Goal: Information Seeking & Learning: Learn about a topic

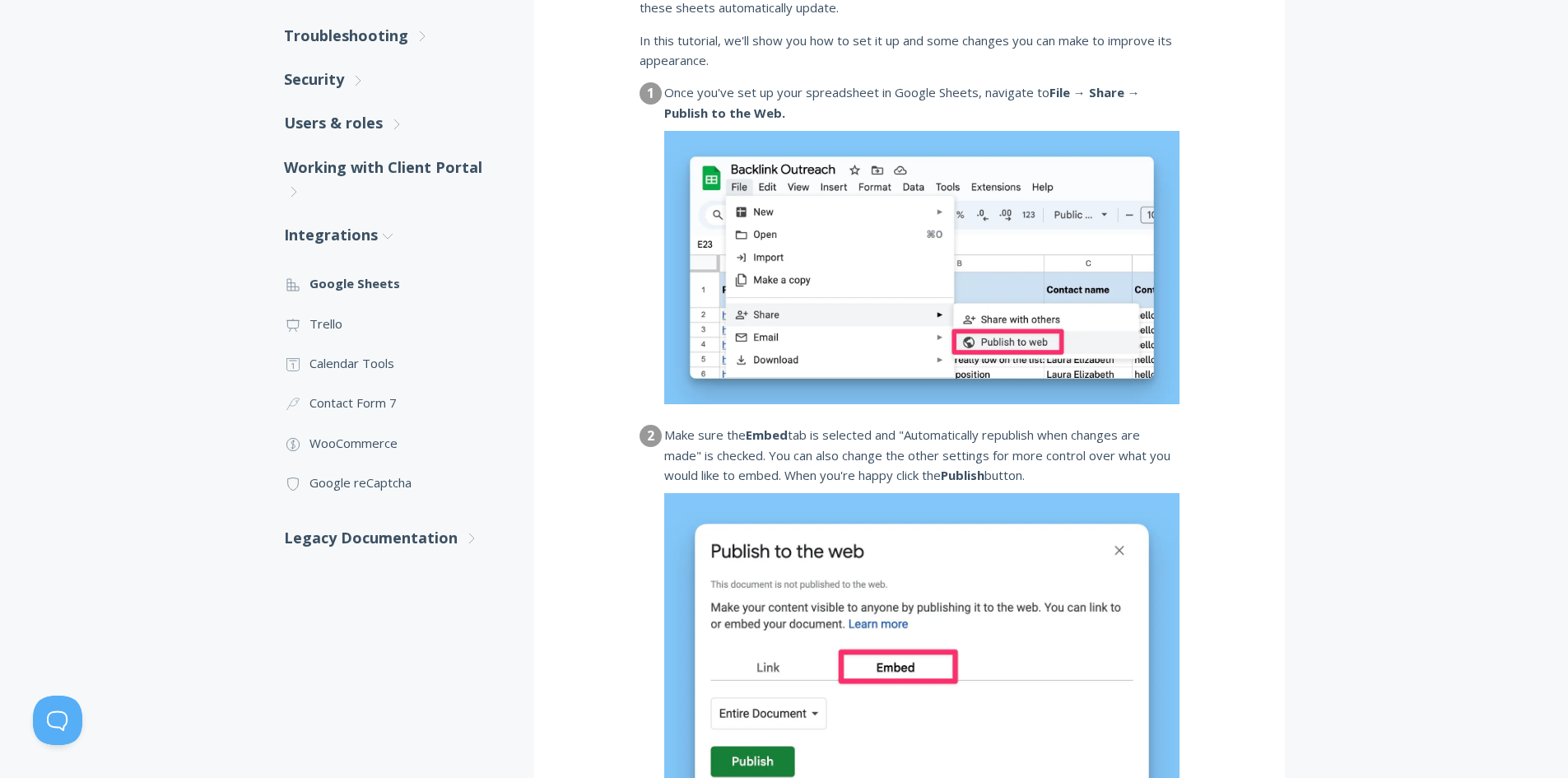
scroll to position [411, 0]
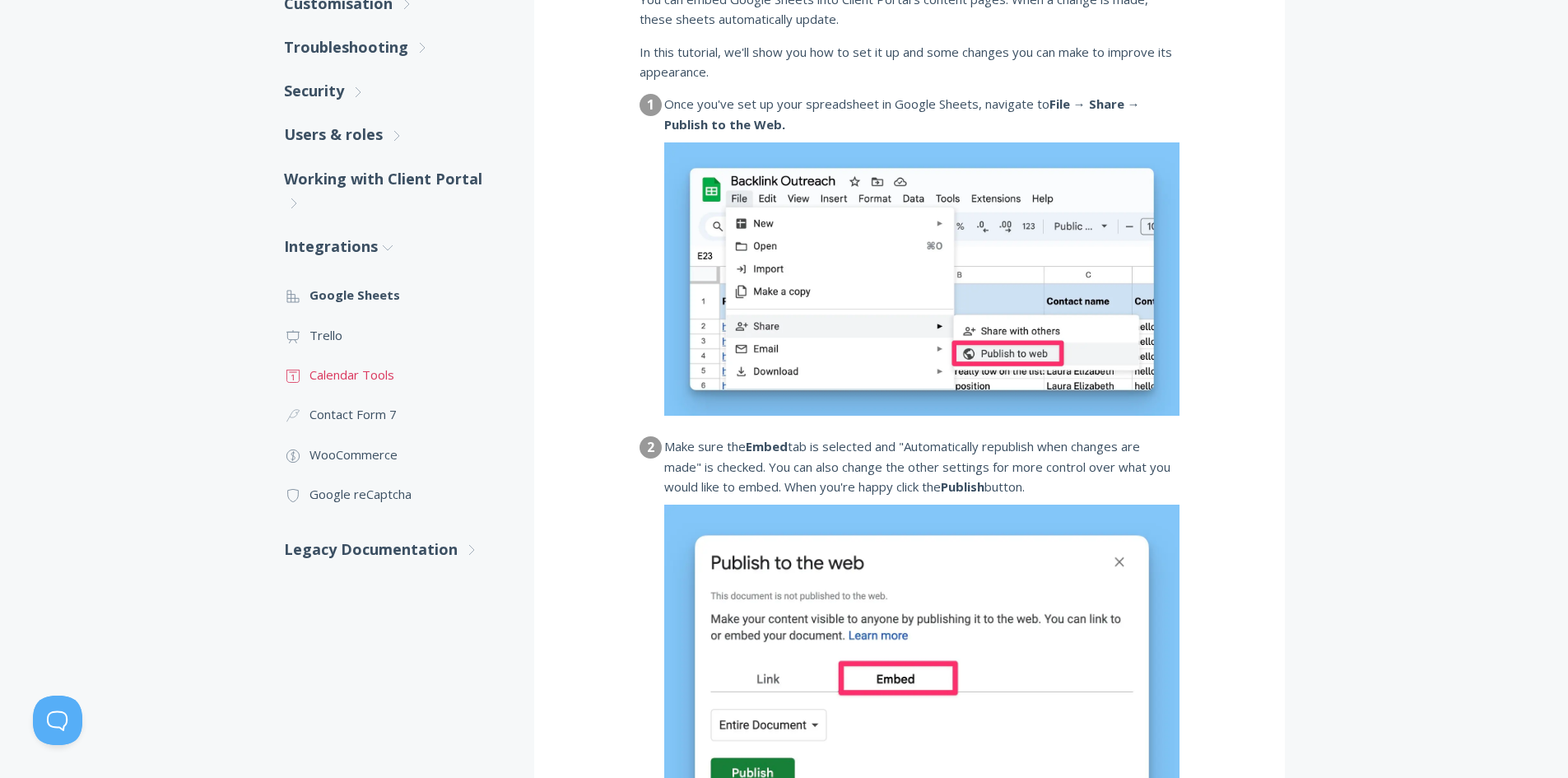
click at [318, 373] on link ".st0{fill:none;stroke:#000000;stroke-width:2;stroke-miterlimit:10;} Untitled-18…" at bounding box center [393, 374] width 217 height 40
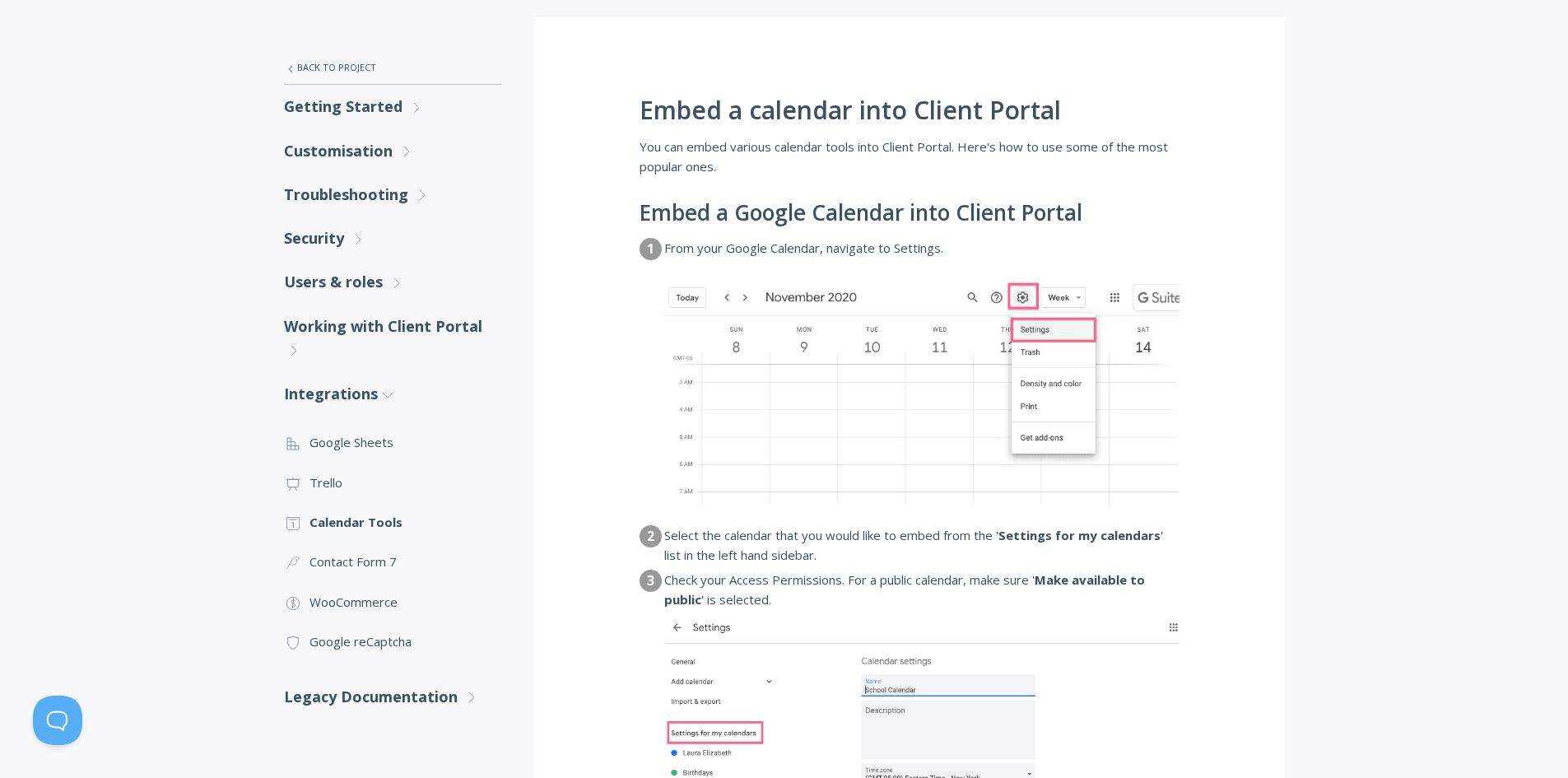
scroll to position [330, 0]
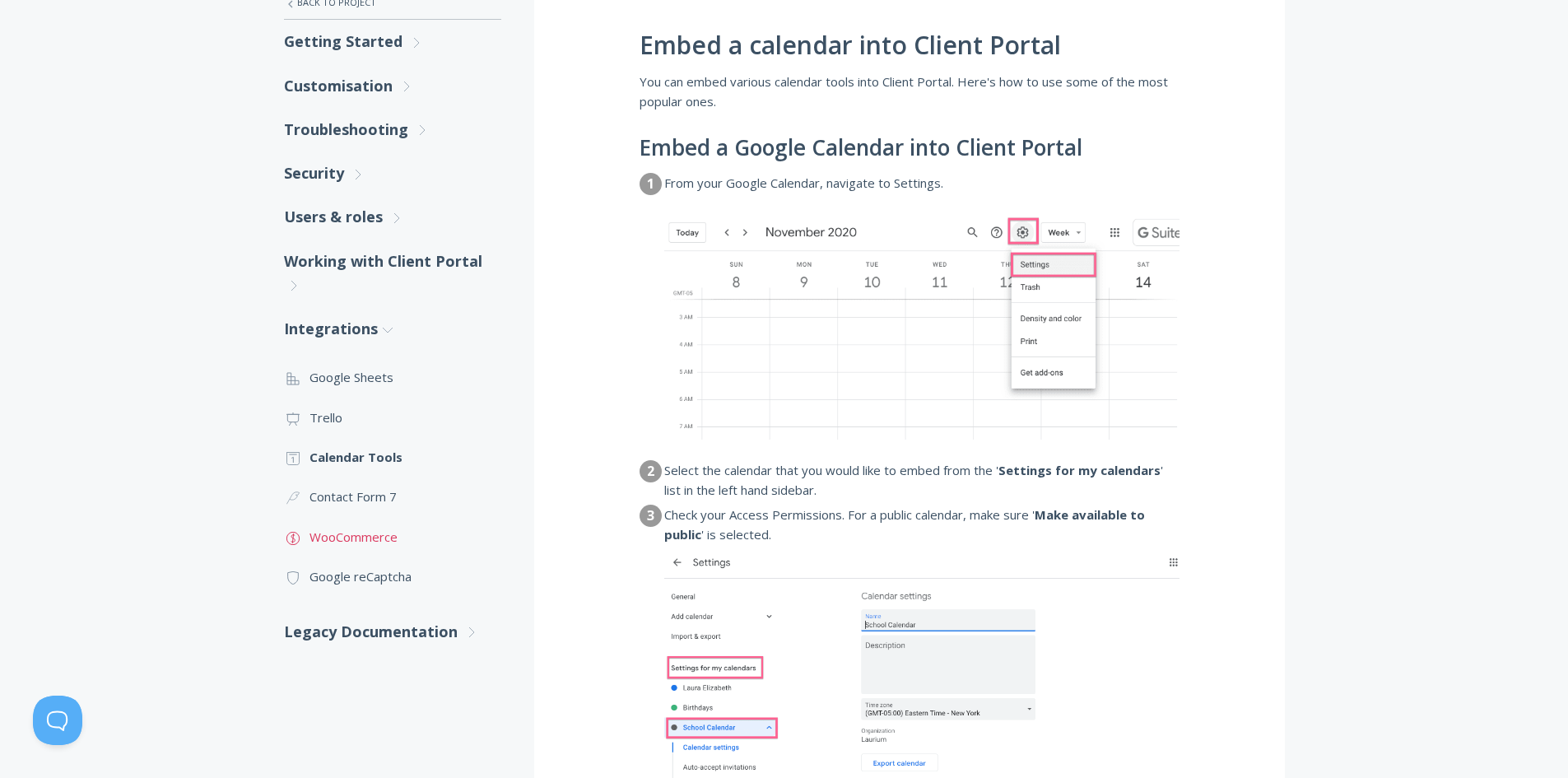
click at [356, 533] on link ".st0{fill:none;stroke:#000000;stroke-width:2;stroke-miterlimit:10;} Financial W…" at bounding box center [393, 537] width 217 height 40
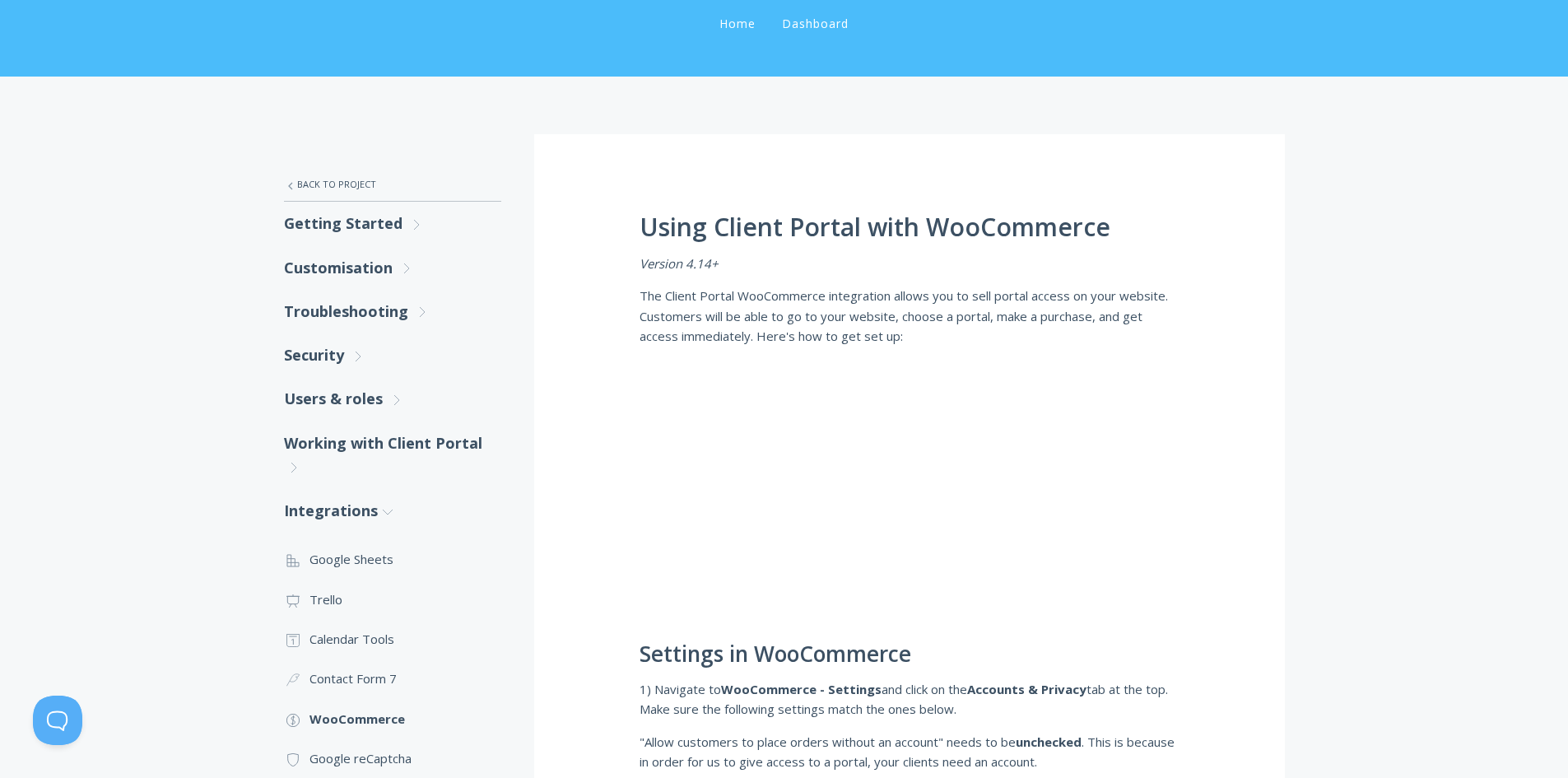
scroll to position [247, 0]
